Goal: Information Seeking & Learning: Learn about a topic

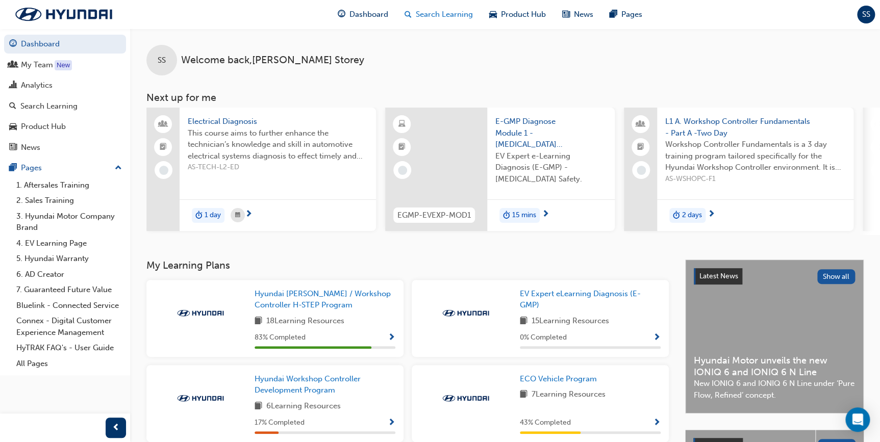
click at [441, 16] on span "Search Learning" at bounding box center [444, 15] width 57 height 12
